Goal: Find contact information: Find contact information

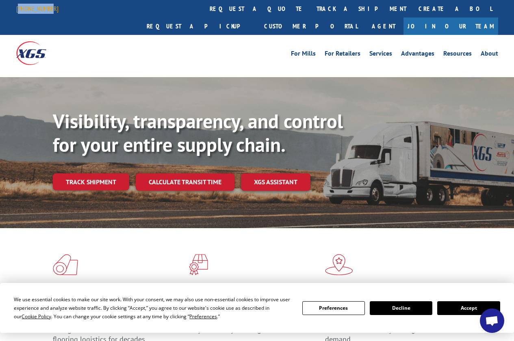
drag, startPoint x: 49, startPoint y: 8, endPoint x: 19, endPoint y: 10, distance: 30.1
click at [19, 10] on div "[PHONE_NUMBER]" at bounding box center [42, 9] width 52 height 10
drag, startPoint x: 23, startPoint y: 9, endPoint x: 16, endPoint y: 8, distance: 6.6
click at [16, 8] on link "[PHONE_NUMBER]" at bounding box center [37, 8] width 42 height 8
drag, startPoint x: 14, startPoint y: 9, endPoint x: 50, endPoint y: 10, distance: 36.1
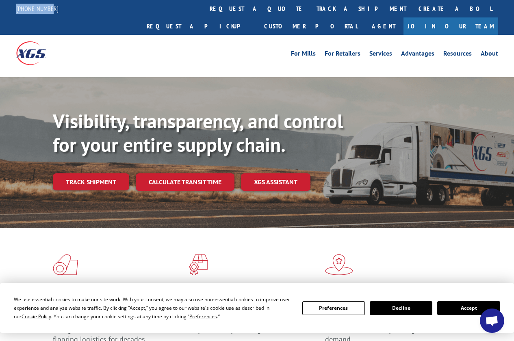
click at [50, 10] on div "844-947-7447 request a quote track a shipment Create a BOL Request a pickup Cus…" at bounding box center [257, 17] width 514 height 35
copy link "[PHONE_NUMBER]"
click at [486, 50] on link "About" at bounding box center [488, 54] width 17 height 9
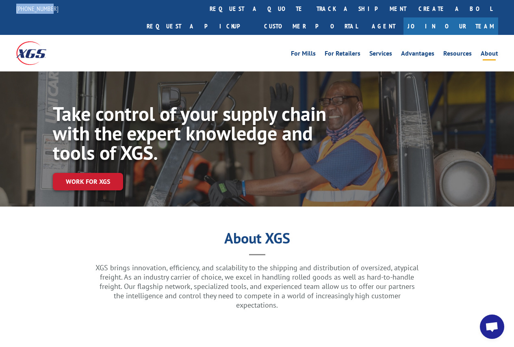
drag, startPoint x: 55, startPoint y: 8, endPoint x: 15, endPoint y: 9, distance: 40.2
click at [15, 9] on div "[PHONE_NUMBER] request a quote track a shipment Create a BOL Request a pickup C…" at bounding box center [257, 17] width 514 height 35
copy link "[PHONE_NUMBER]"
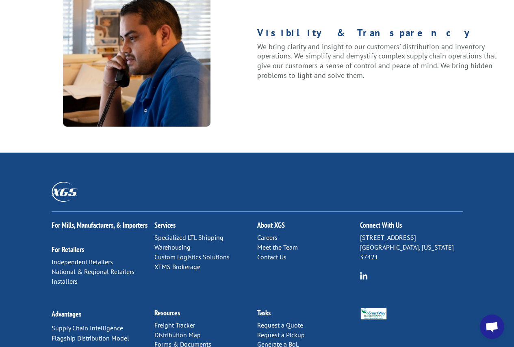
scroll to position [1068, 0]
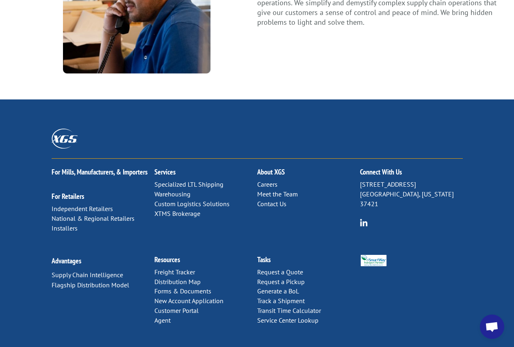
click at [273, 190] on link "Meet the Team" at bounding box center [277, 194] width 41 height 8
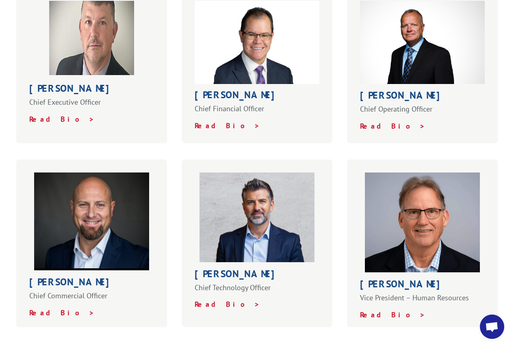
scroll to position [284, 0]
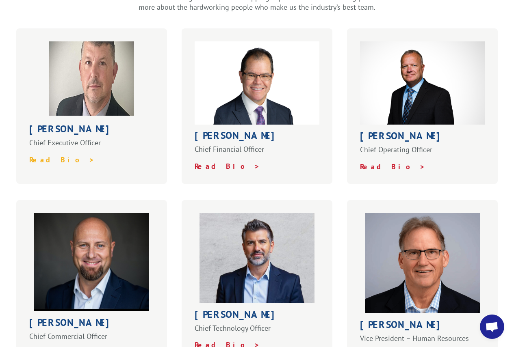
click at [40, 155] on strong "Read Bio >" at bounding box center [61, 159] width 65 height 9
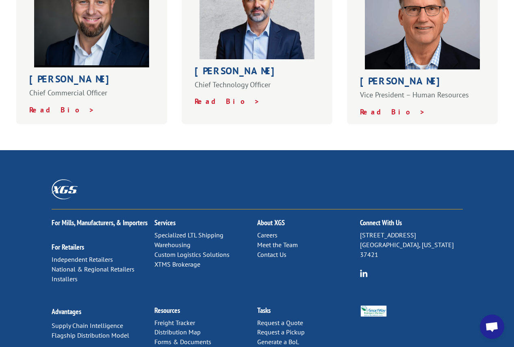
scroll to position [587, 0]
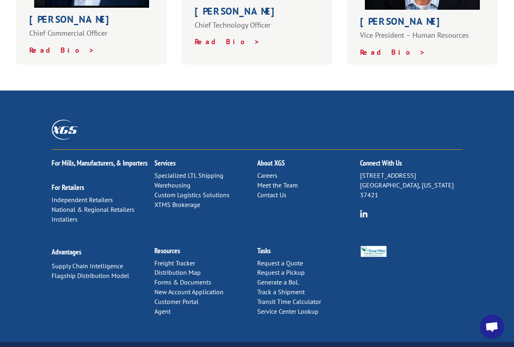
click at [273, 191] on link "Contact Us" at bounding box center [271, 195] width 29 height 8
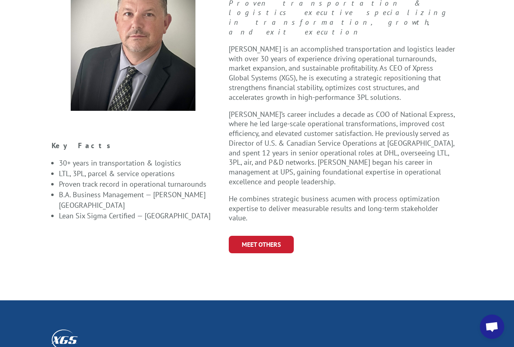
scroll to position [365, 0]
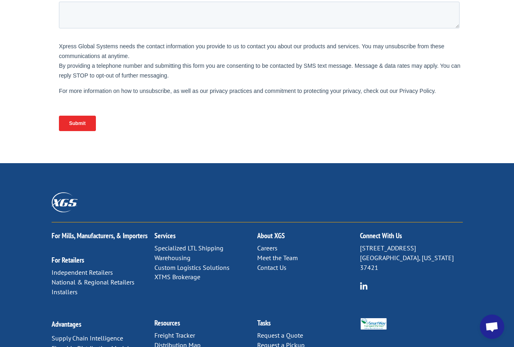
scroll to position [365, 0]
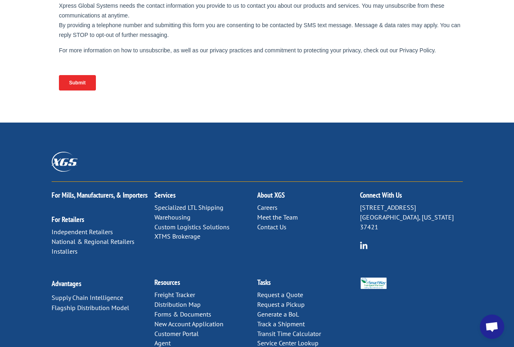
click at [272, 213] on link "Meet the Team" at bounding box center [277, 217] width 41 height 8
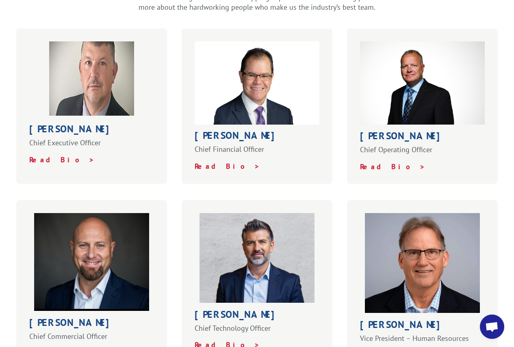
scroll to position [325, 0]
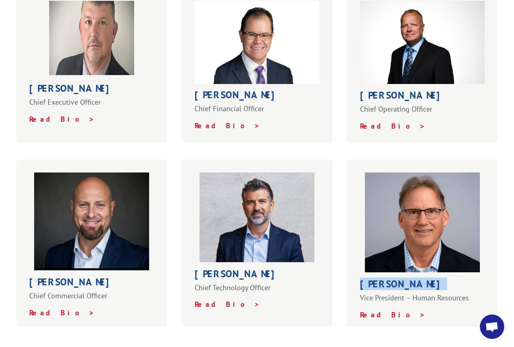
drag, startPoint x: 417, startPoint y: 269, endPoint x: 358, endPoint y: 274, distance: 59.1
click at [358, 274] on div "[PERSON_NAME] Vice President – Human Resources Read Bio >" at bounding box center [422, 243] width 151 height 167
copy h1 "[PERSON_NAME]"
